Goal: Check status: Check status

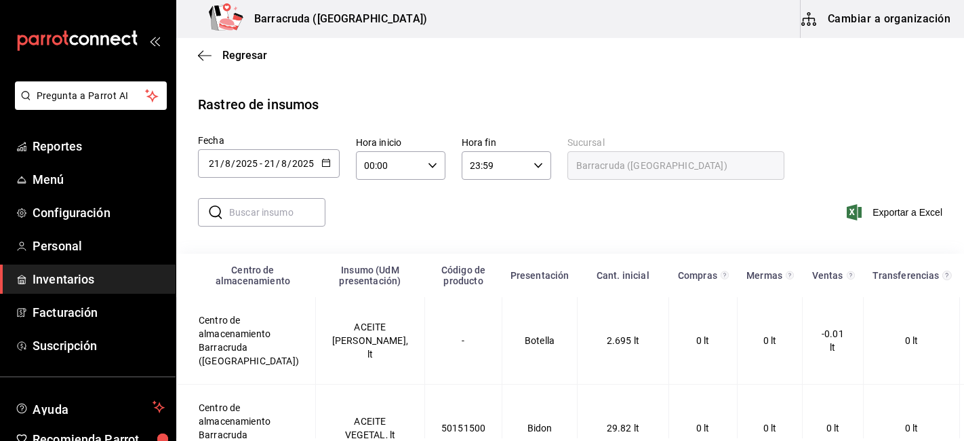
drag, startPoint x: 0, startPoint y: 0, endPoint x: 96, endPoint y: 275, distance: 290.8
click at [96, 274] on span "Inventarios" at bounding box center [99, 279] width 132 height 18
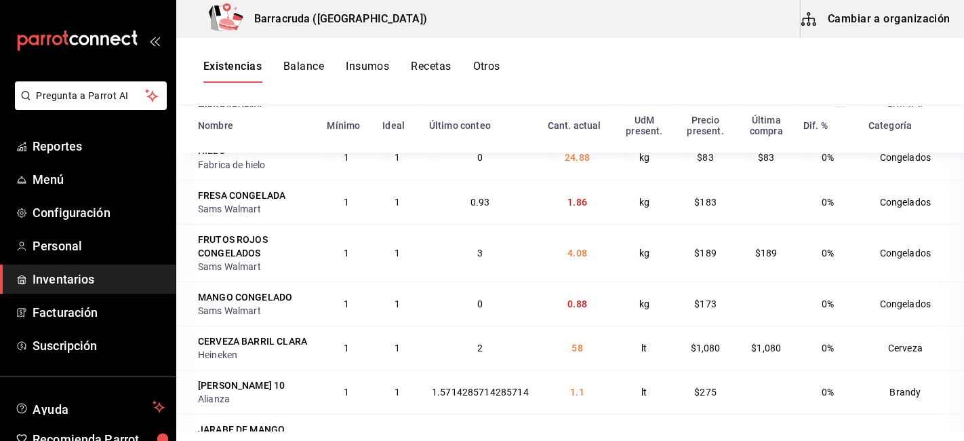
scroll to position [3612, 0]
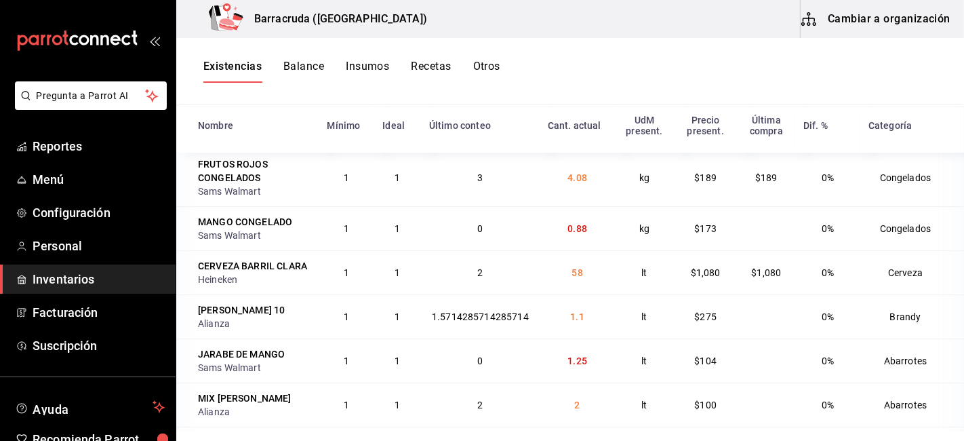
click at [478, 66] on button "Otros" at bounding box center [486, 71] width 27 height 23
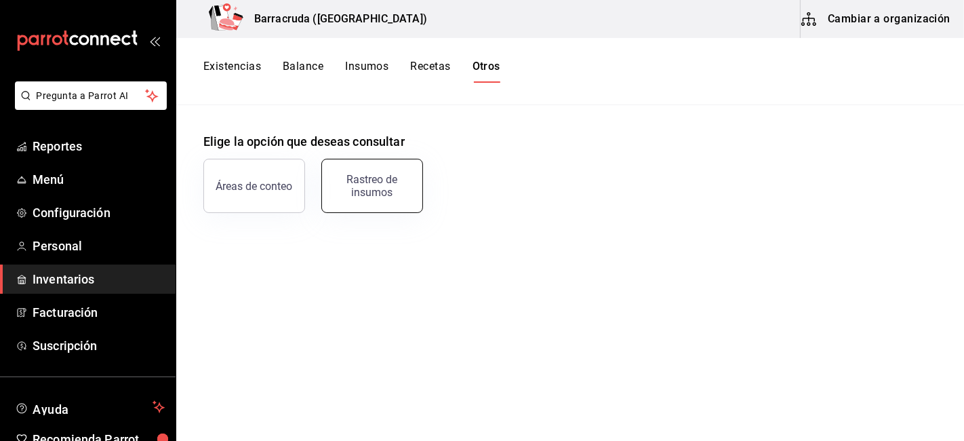
click at [405, 191] on div "Rastreo de insumos" at bounding box center [372, 186] width 84 height 26
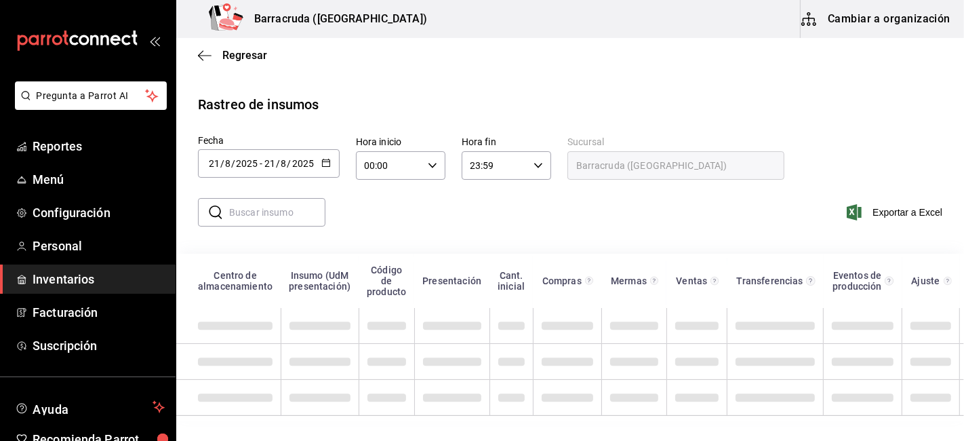
click at [331, 169] on div "[DATE] [DATE] - [DATE] [DATE]" at bounding box center [269, 163] width 142 height 28
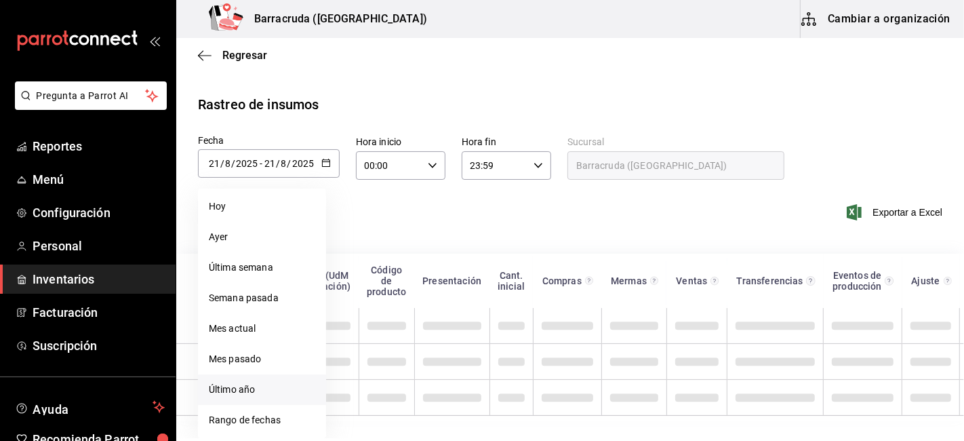
click at [304, 414] on li "Rango de fechas" at bounding box center [262, 420] width 128 height 31
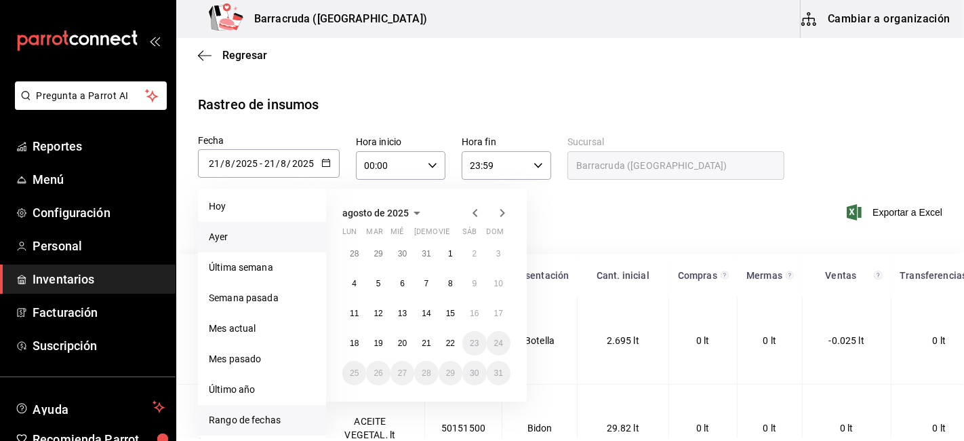
click at [248, 234] on li "Ayer" at bounding box center [262, 237] width 128 height 31
type input "[DATE]"
type input "20"
type input "[DATE]"
type input "20"
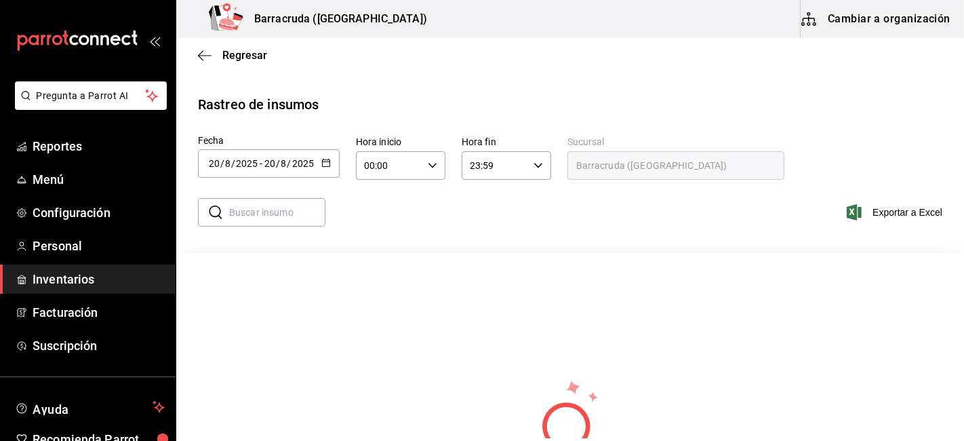
click at [330, 168] on div "[DATE] [DATE] - [DATE] [DATE]" at bounding box center [269, 163] width 142 height 28
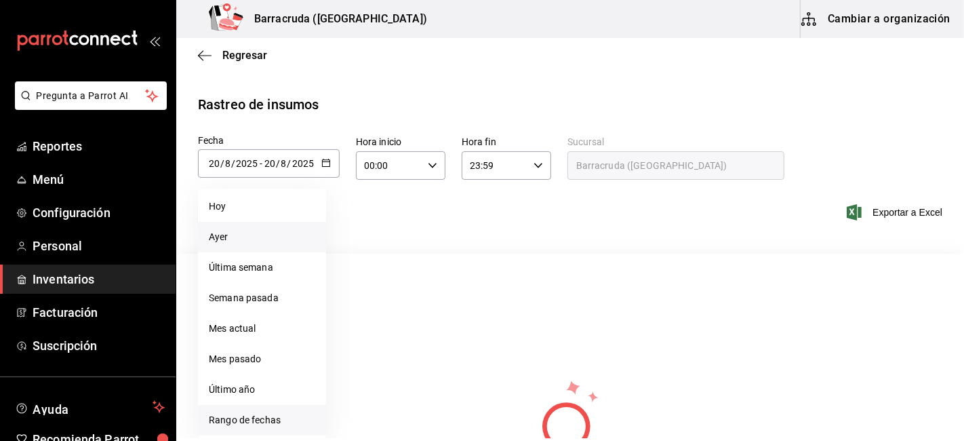
click at [267, 235] on li "Ayer" at bounding box center [262, 237] width 128 height 31
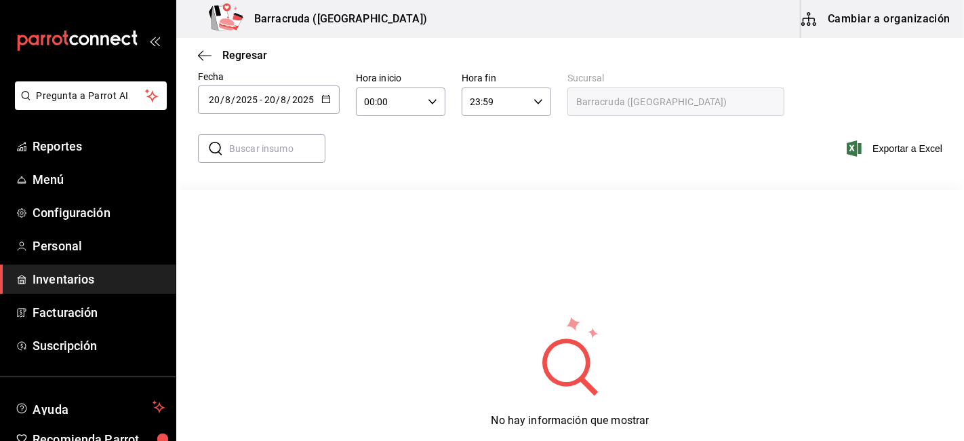
scroll to position [75, 0]
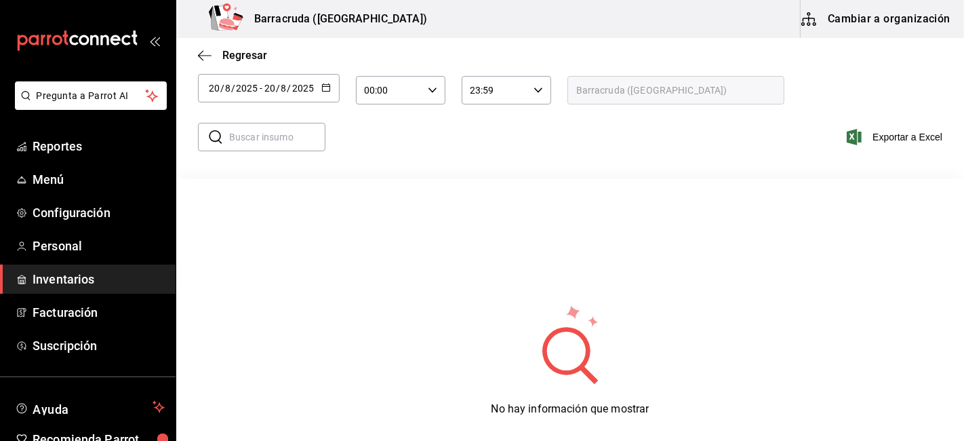
click at [317, 92] on div "[DATE] [DATE] - [DATE] [DATE]" at bounding box center [269, 88] width 142 height 28
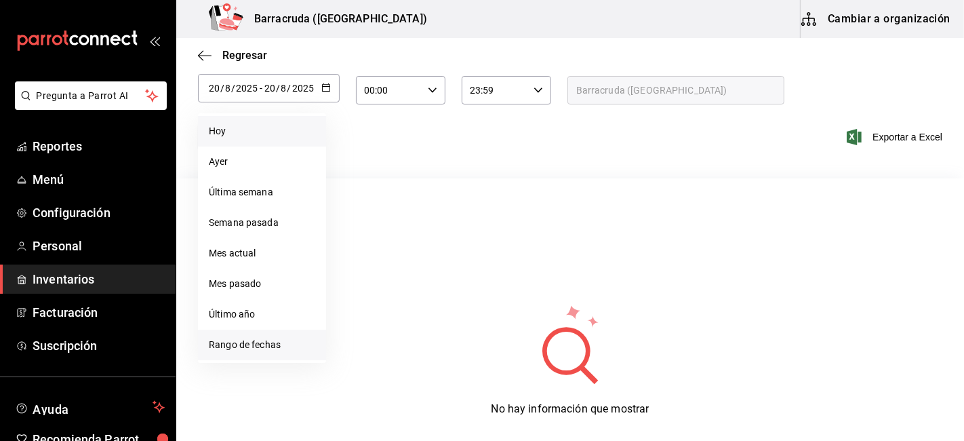
click at [235, 136] on li "Hoy" at bounding box center [262, 131] width 128 height 31
type input "[DATE]"
type input "21"
type input "[DATE]"
type input "21"
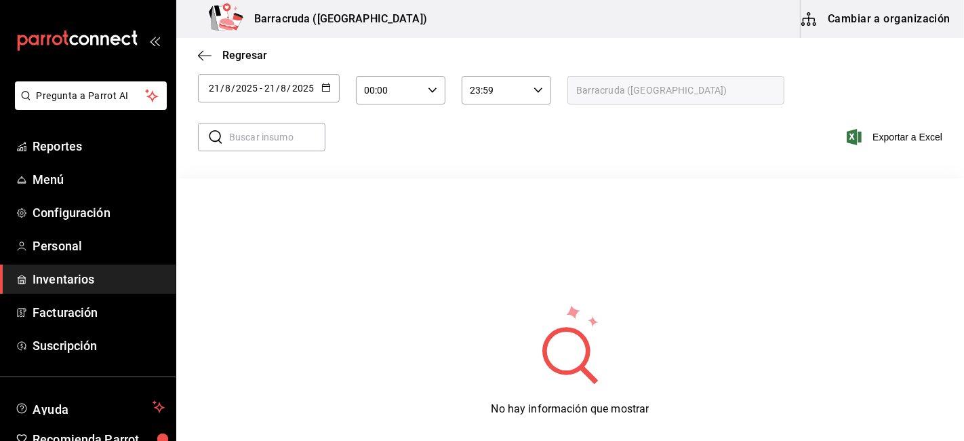
scroll to position [0, 0]
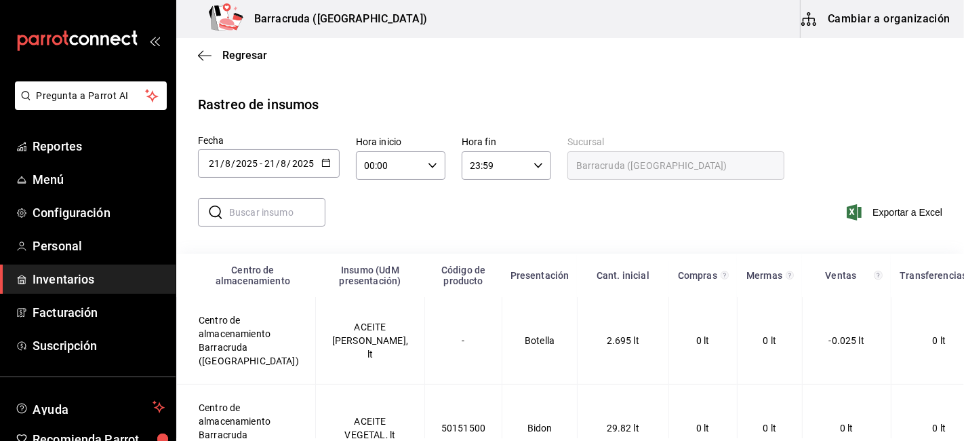
click at [302, 203] on input "text" at bounding box center [277, 212] width 96 height 27
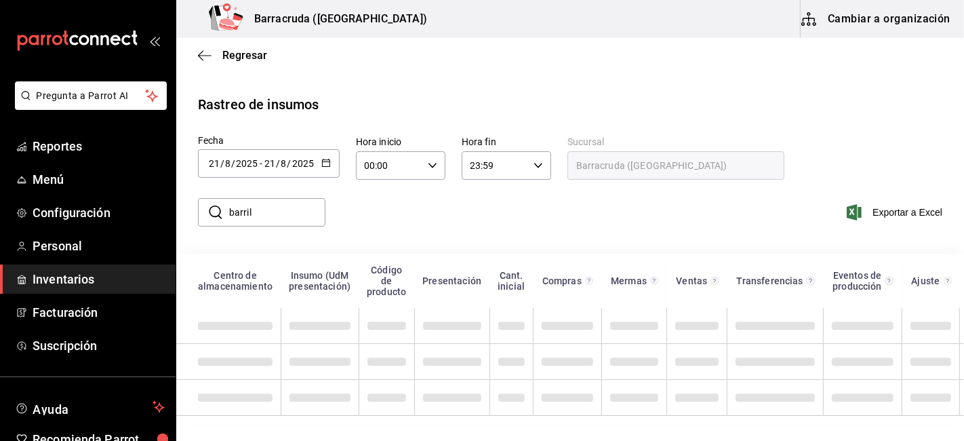
type input "barril"
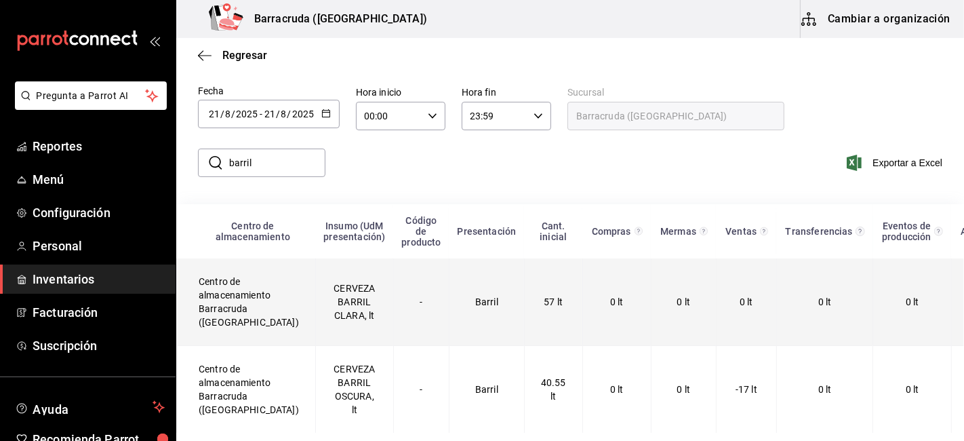
click at [351, 302] on td "CERVEZA BARRIL CLARA, lt" at bounding box center [354, 301] width 78 height 87
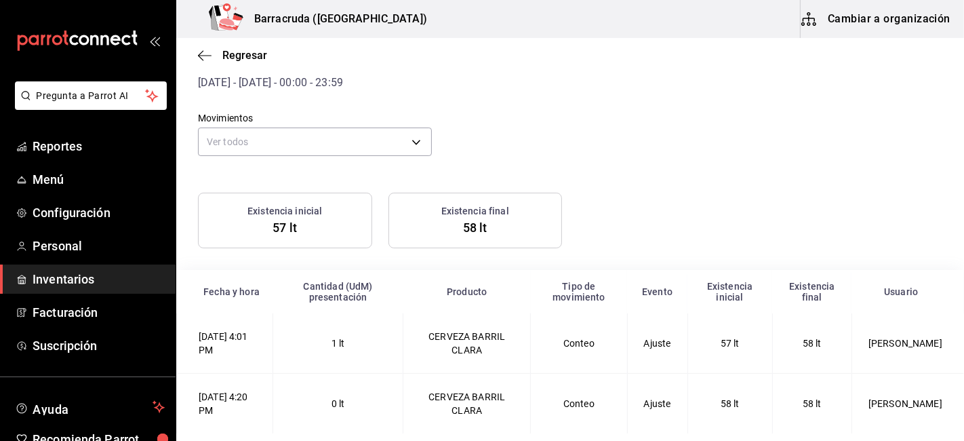
scroll to position [62, 0]
click at [214, 55] on span "Regresar" at bounding box center [232, 55] width 69 height 13
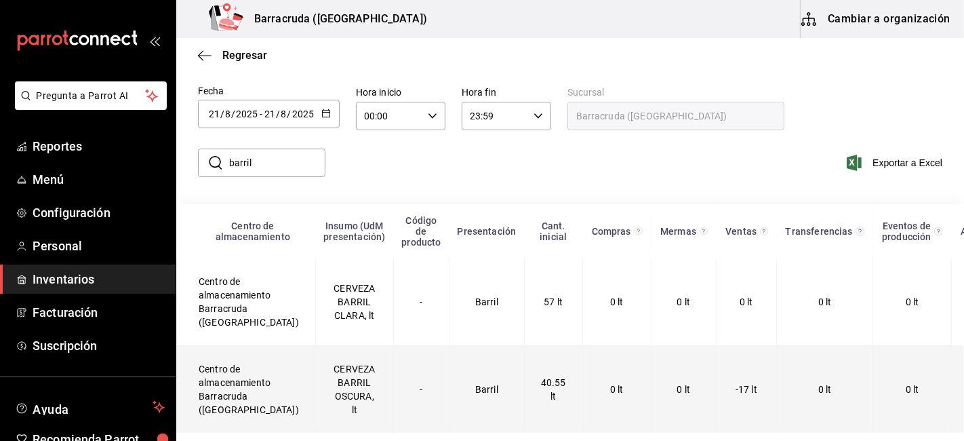
click at [341, 385] on td "CERVEZA BARRIL OSCURA, lt" at bounding box center [354, 389] width 78 height 87
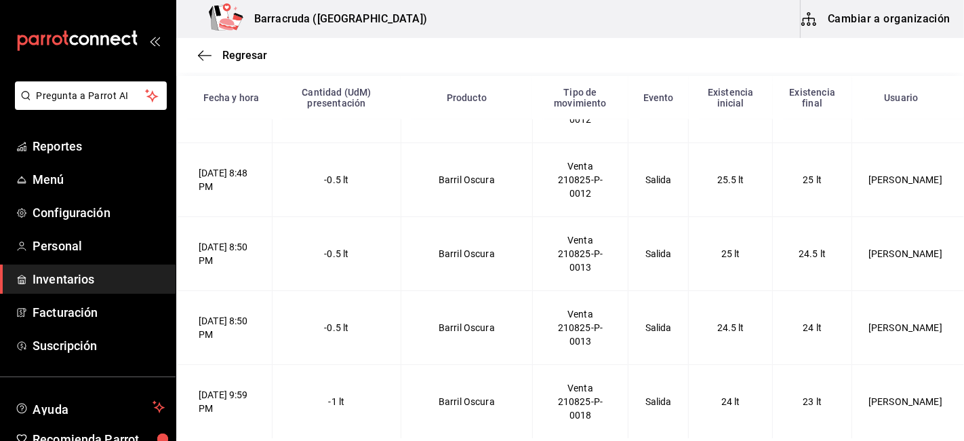
scroll to position [987, 0]
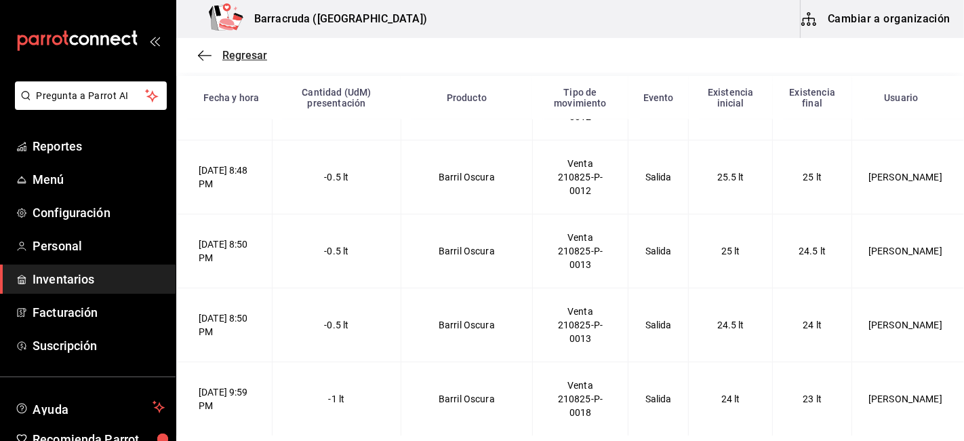
click at [208, 50] on icon "button" at bounding box center [205, 56] width 14 height 12
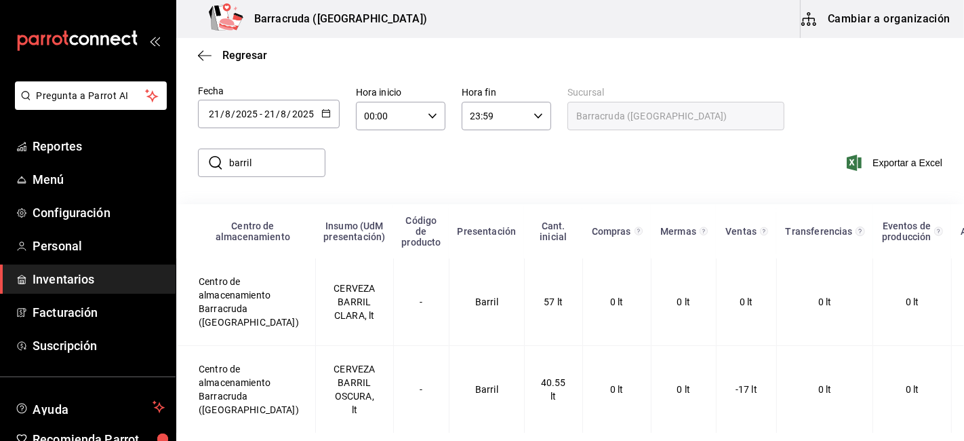
scroll to position [62, 0]
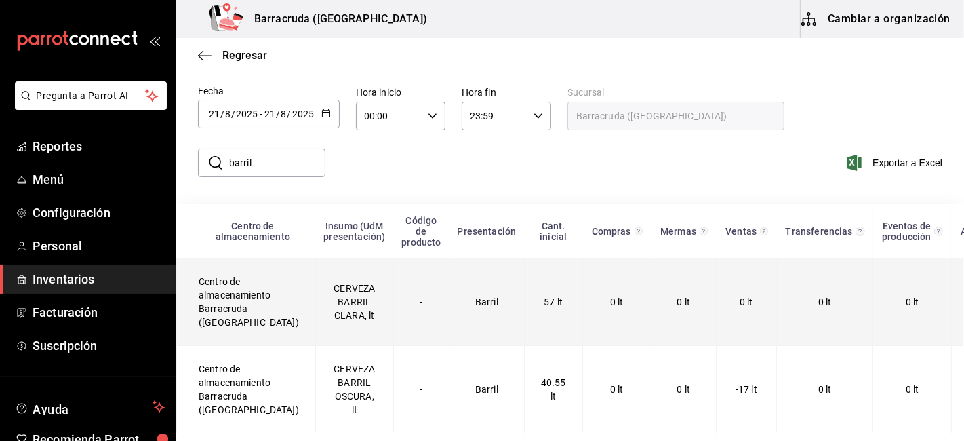
click at [342, 300] on td "CERVEZA BARRIL CLARA, lt" at bounding box center [354, 301] width 78 height 87
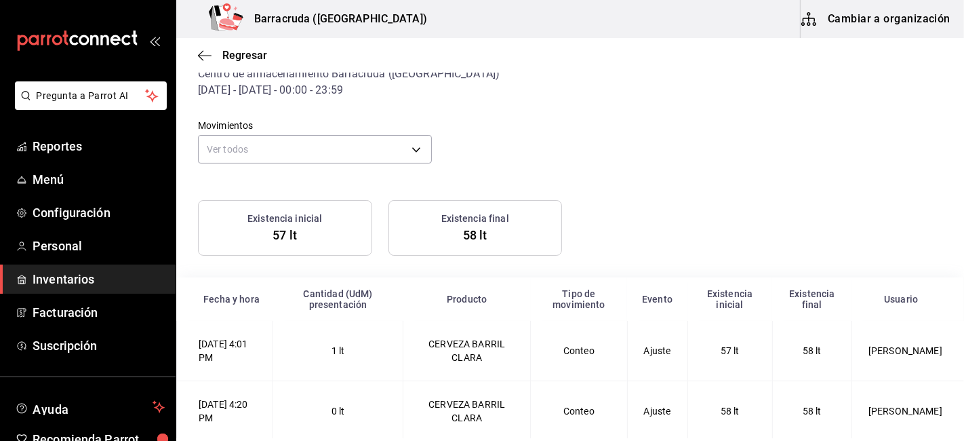
scroll to position [62, 0]
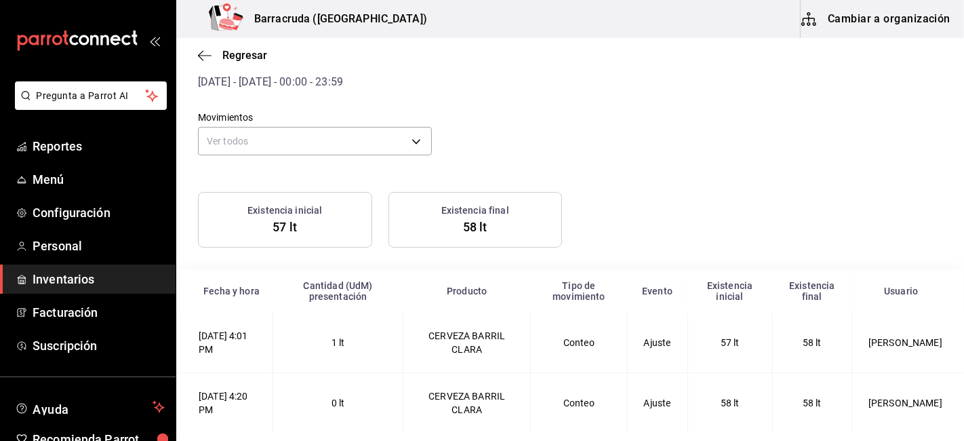
click at [235, 63] on div "Regresar" at bounding box center [570, 55] width 788 height 35
click at [241, 57] on span "Regresar" at bounding box center [244, 55] width 45 height 13
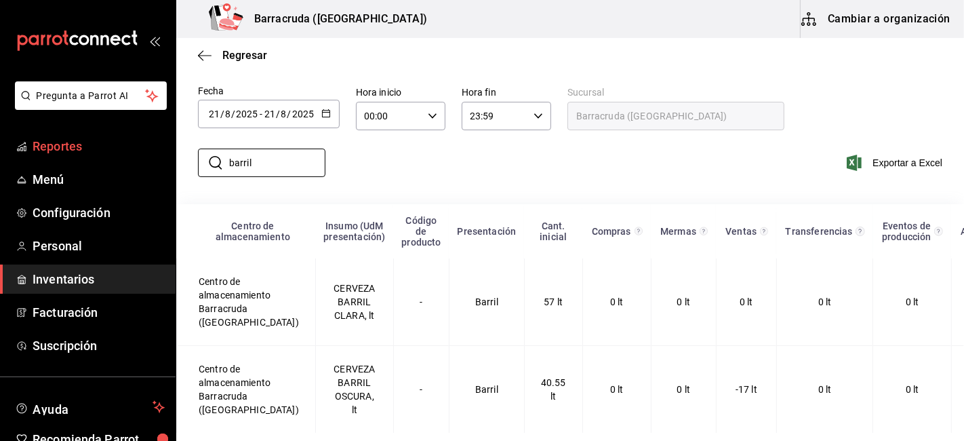
drag, startPoint x: 265, startPoint y: 148, endPoint x: 164, endPoint y: 148, distance: 101.0
click at [167, 149] on div "Pregunta a Parrot AI Reportes Menú Configuración Personal Inventarios Facturaci…" at bounding box center [482, 219] width 964 height 438
type input "mega"
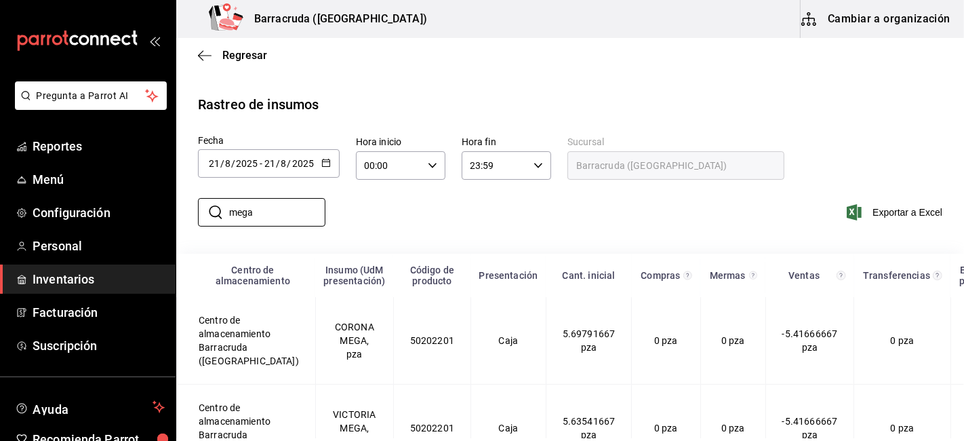
scroll to position [51, 0]
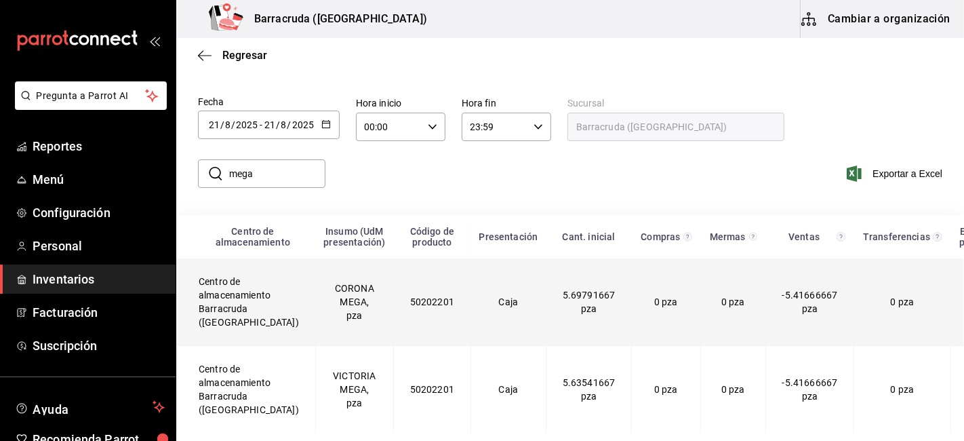
click at [315, 305] on td "CORONA MEGA, pza" at bounding box center [354, 301] width 78 height 87
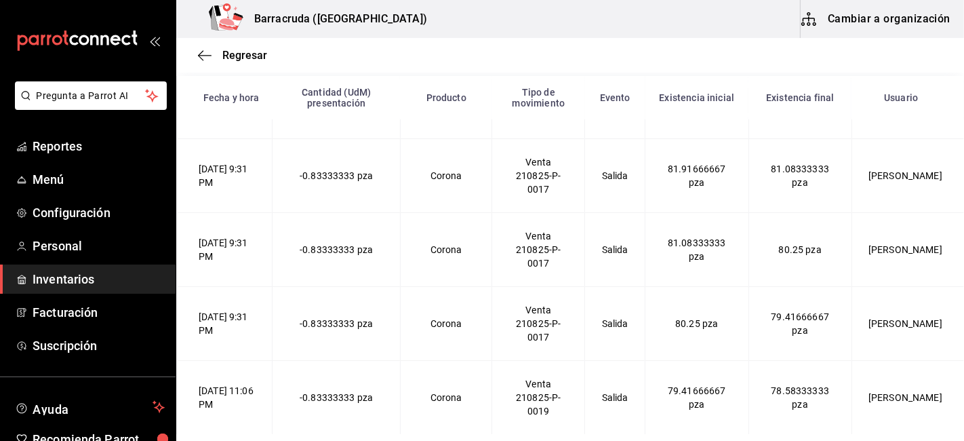
scroll to position [323, 0]
click at [220, 65] on div "Regresar" at bounding box center [570, 55] width 788 height 35
click at [236, 54] on span "Regresar" at bounding box center [244, 55] width 45 height 13
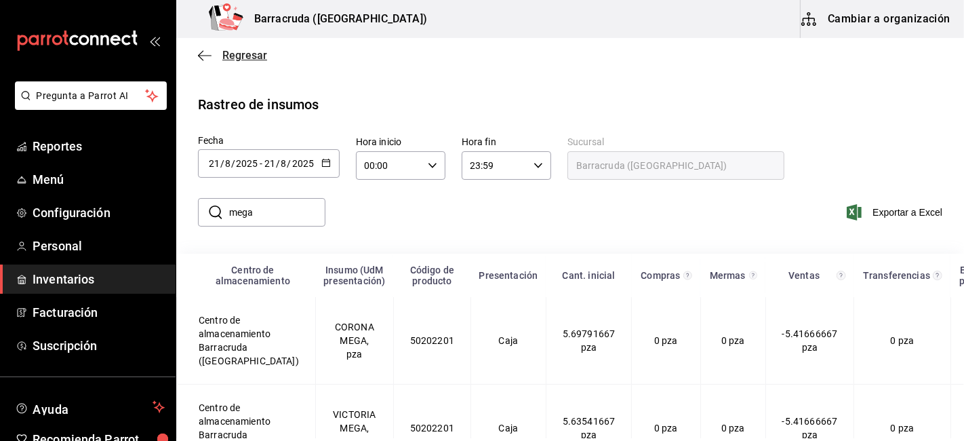
click at [236, 59] on span "Regresar" at bounding box center [244, 55] width 45 height 13
